Goal: Communication & Community: Share content

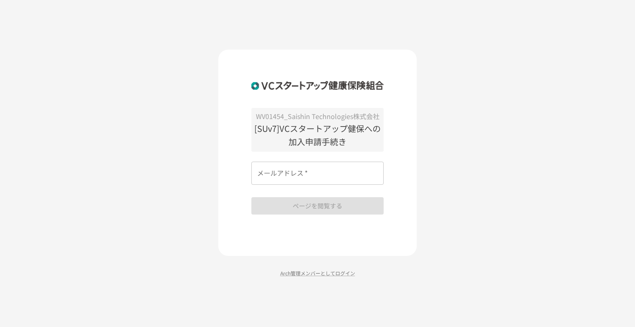
click at [289, 167] on input "メールアドレス   *" at bounding box center [317, 173] width 132 height 23
click at [257, 177] on input "メールアドレス   *" at bounding box center [317, 173] width 132 height 23
click at [200, 180] on div "WV01454_Saishin Technologies株式会社 [SUv7]VCスタートアップ健保への加入申請手続き メールアドレス   * メールアドレス…" at bounding box center [317, 163] width 635 height 327
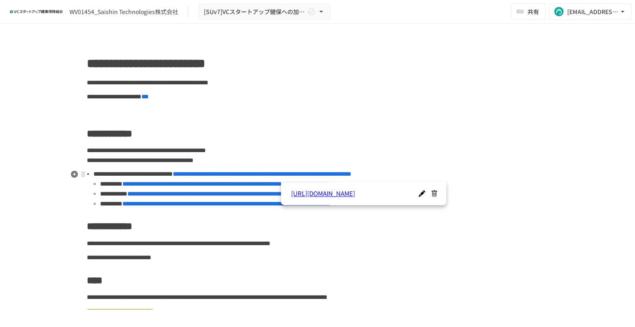
click at [298, 177] on span "**********" at bounding box center [262, 174] width 179 height 6
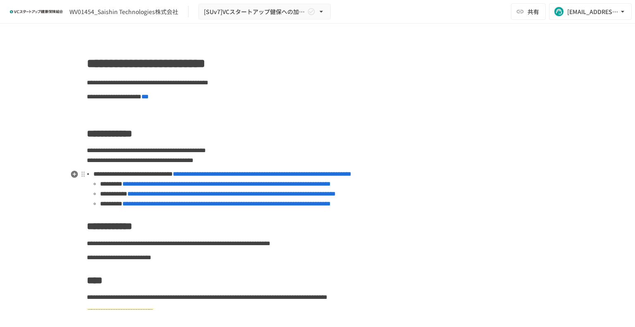
click at [194, 185] on span "**********" at bounding box center [226, 184] width 208 height 6
click at [241, 195] on span "**********" at bounding box center [231, 194] width 208 height 6
click at [205, 204] on span "**********" at bounding box center [226, 204] width 208 height 6
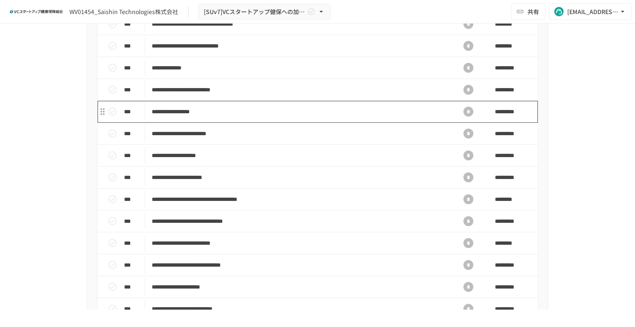
scroll to position [331, 0]
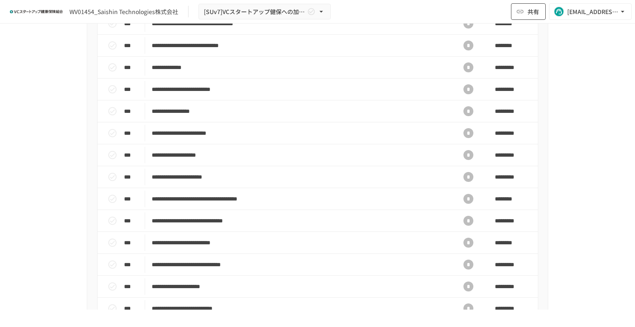
click at [530, 13] on span "共有" at bounding box center [534, 11] width 12 height 9
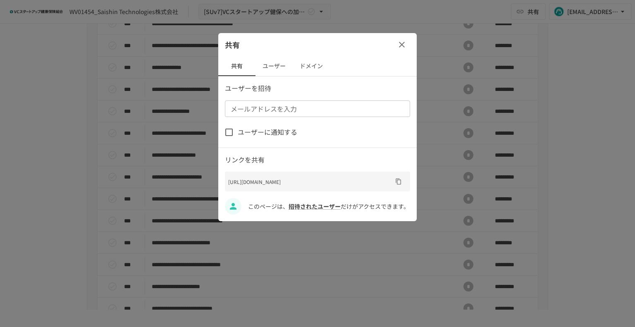
click at [272, 68] on button "ユーザー" at bounding box center [273, 66] width 37 height 20
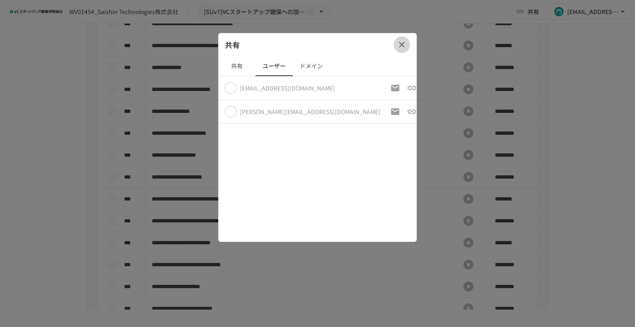
click at [399, 49] on icon "button" at bounding box center [402, 45] width 10 height 10
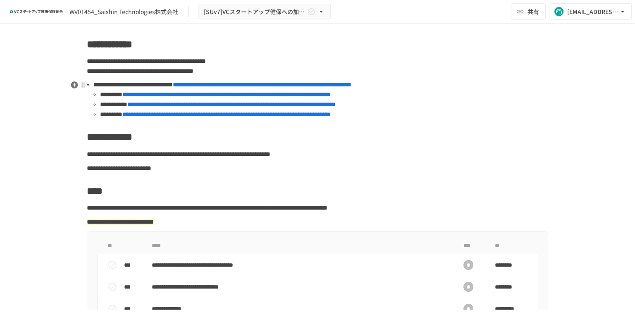
scroll to position [83, 0]
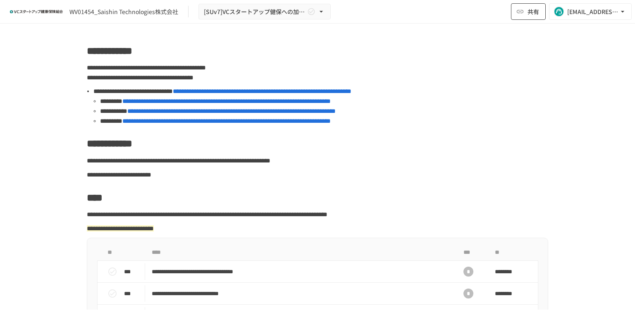
click at [524, 16] on button "共有" at bounding box center [528, 11] width 35 height 17
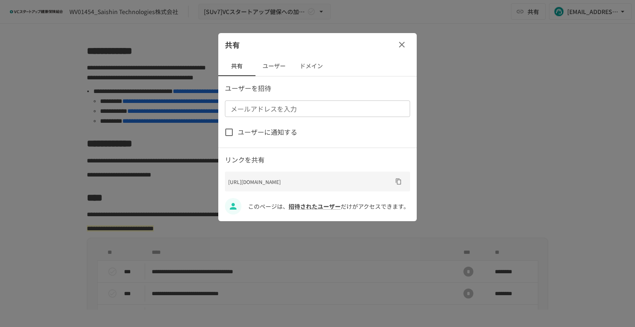
click at [270, 67] on button "ユーザー" at bounding box center [273, 66] width 37 height 20
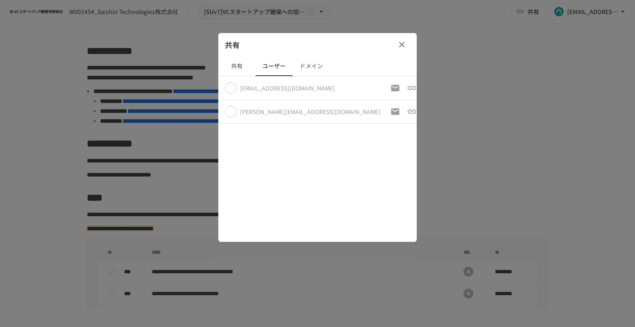
click at [318, 67] on button "ドメイン" at bounding box center [311, 66] width 37 height 20
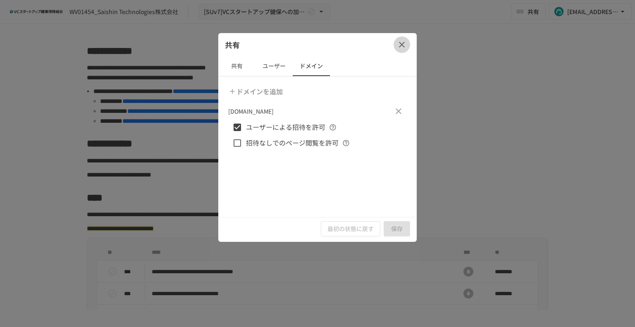
click at [400, 44] on icon "button" at bounding box center [402, 45] width 6 height 6
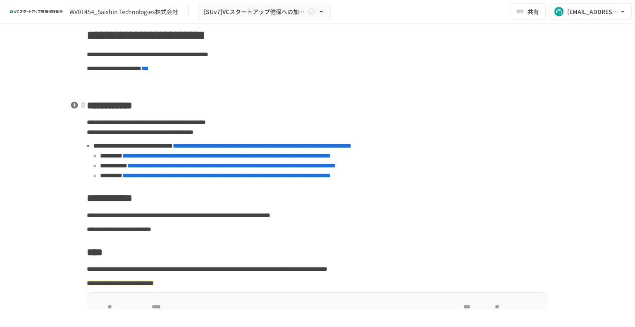
scroll to position [0, 0]
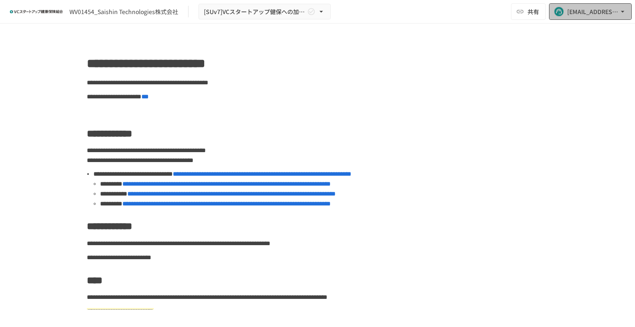
click at [581, 14] on div "[EMAIL_ADDRESS][DOMAIN_NAME]" at bounding box center [592, 12] width 51 height 10
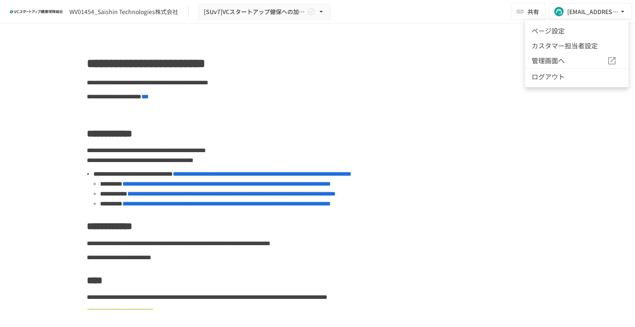
click at [421, 64] on div at bounding box center [317, 163] width 635 height 327
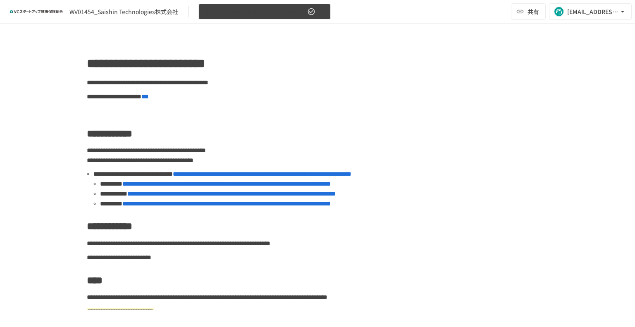
click at [323, 11] on icon "button" at bounding box center [321, 11] width 8 height 8
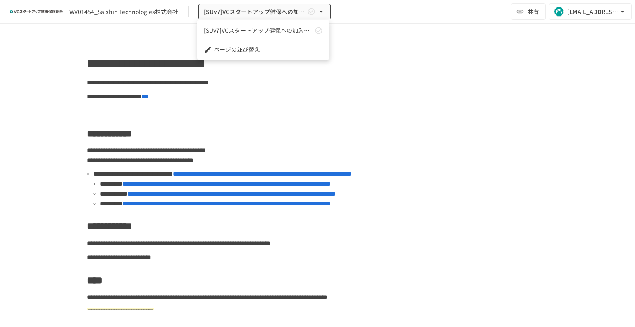
click at [389, 38] on div at bounding box center [317, 163] width 635 height 327
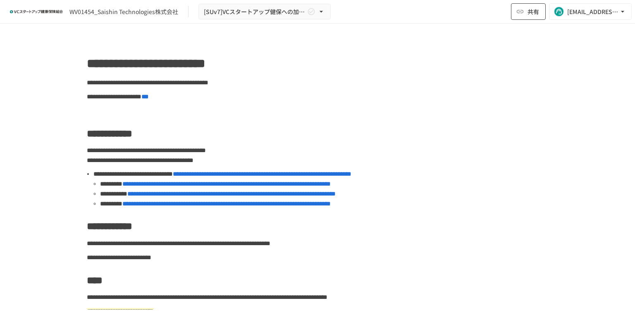
click at [523, 13] on icon "button" at bounding box center [520, 11] width 7 height 3
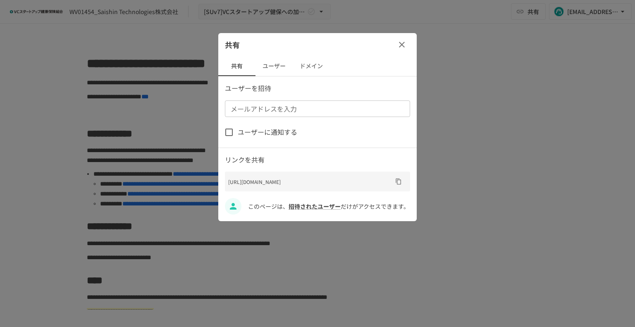
click at [400, 44] on icon "button" at bounding box center [402, 45] width 10 height 10
